Goal: Navigation & Orientation: Find specific page/section

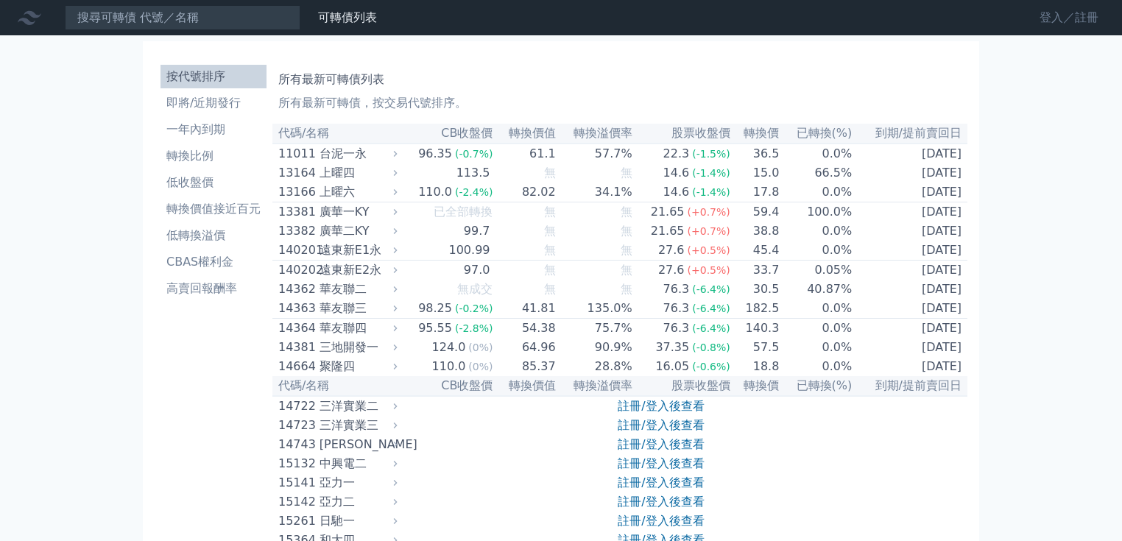
click at [1054, 20] on link "登入／註冊" at bounding box center [1068, 18] width 82 height 24
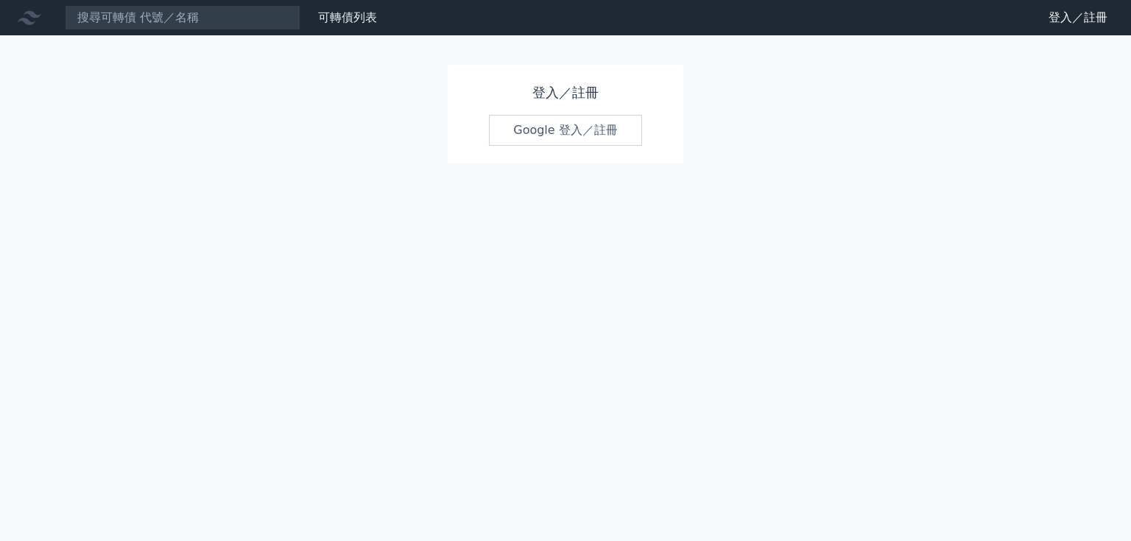
click at [598, 146] on link "Google 登入／註冊" at bounding box center [565, 130] width 153 height 31
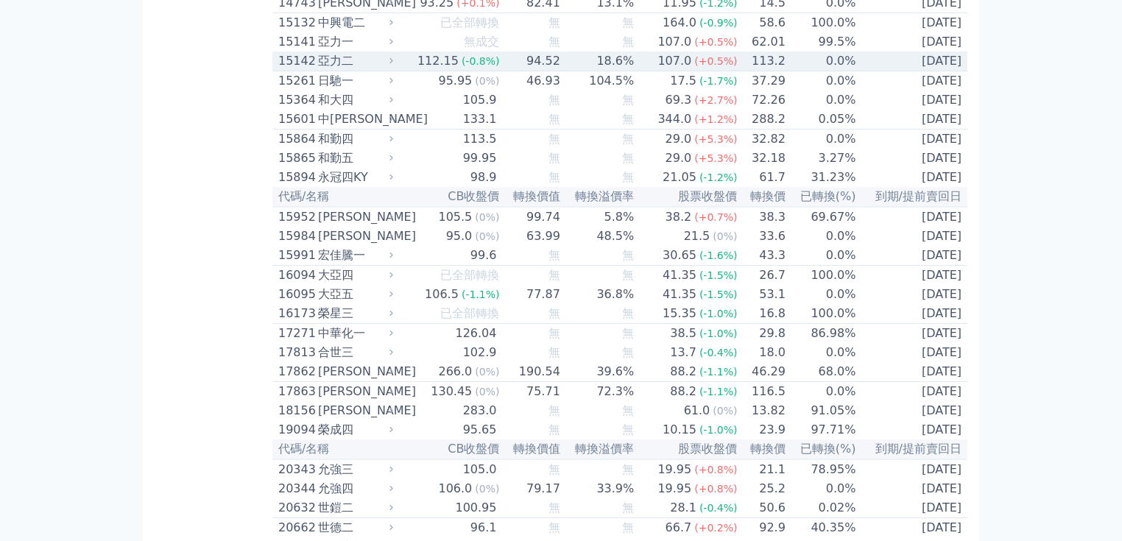
scroll to position [471, 0]
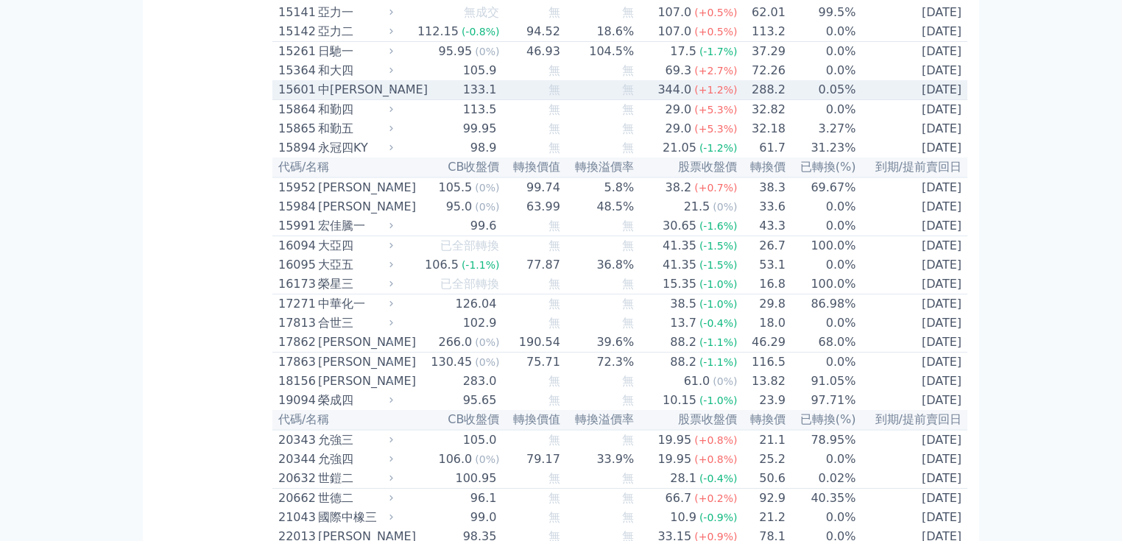
click at [397, 100] on td "133.1" at bounding box center [448, 90] width 103 height 20
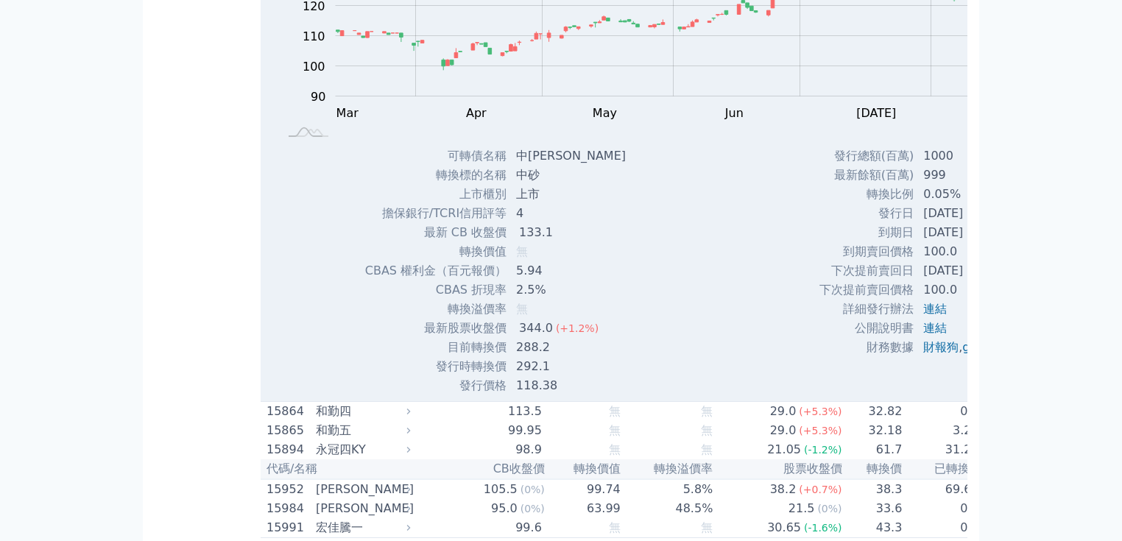
scroll to position [883, 0]
